Goal: Connect with others: Establish contact or relationships with other users

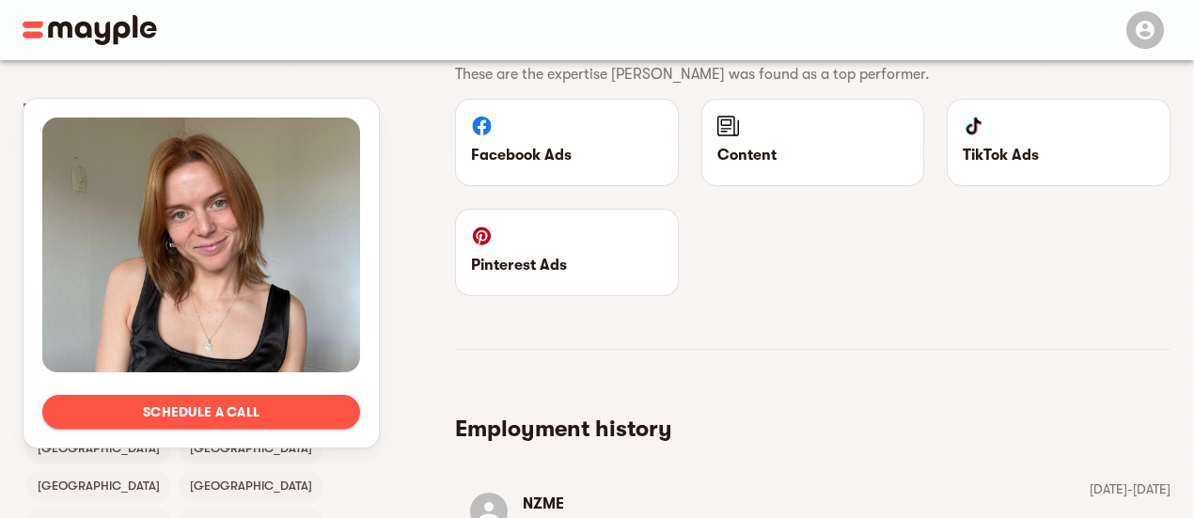
scroll to position [1585, 0]
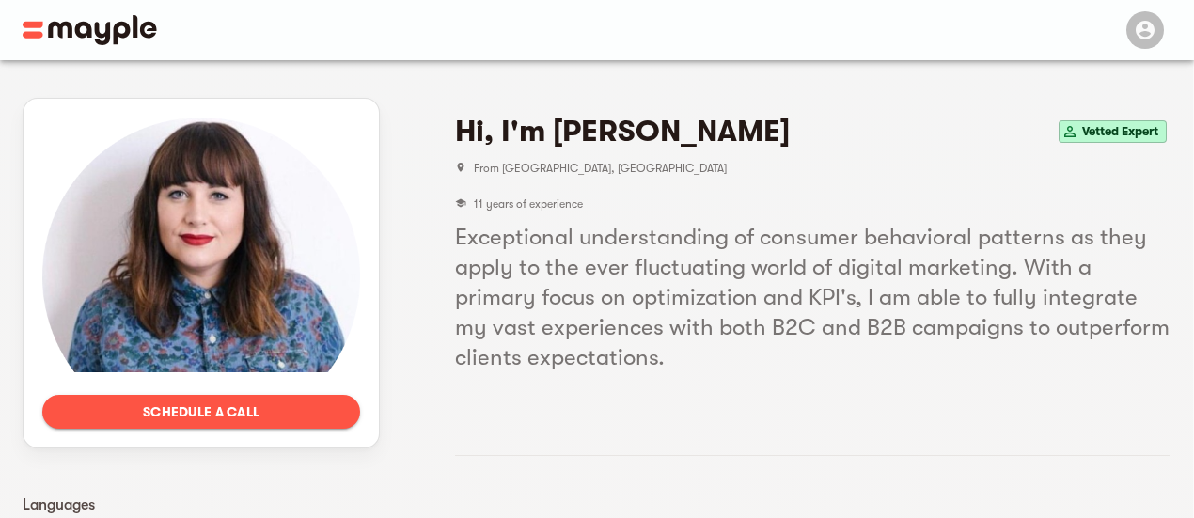
drag, startPoint x: 1202, startPoint y: 82, endPoint x: 859, endPoint y: -114, distance: 394.8
